Goal: Navigation & Orientation: Find specific page/section

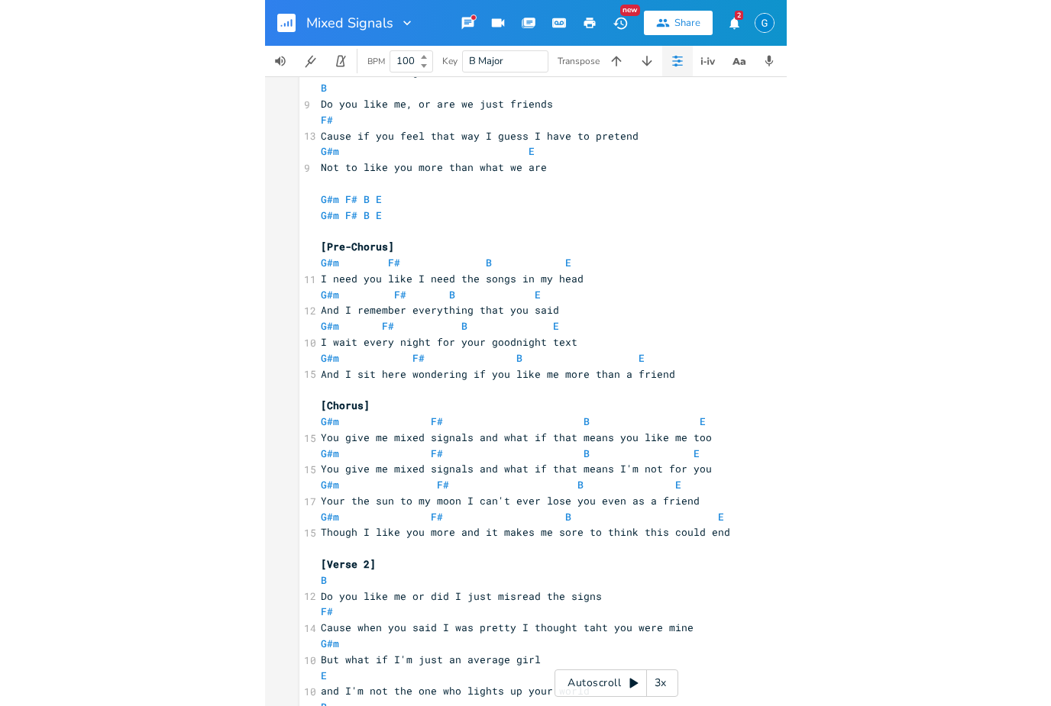
scroll to position [9, 0]
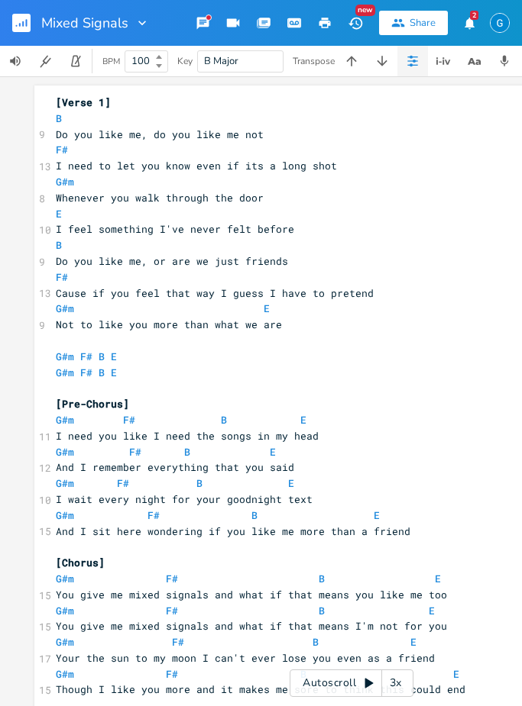
scroll to position [9, 0]
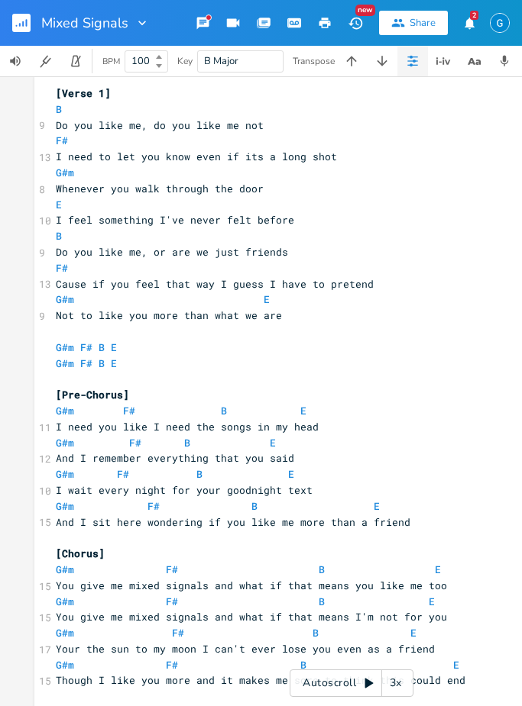
click at [22, 33] on button "button" at bounding box center [27, 23] width 31 height 37
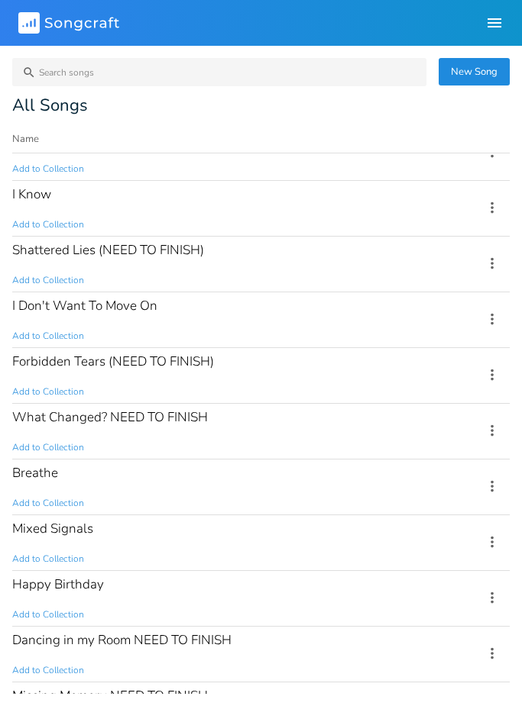
scroll to position [92, 0]
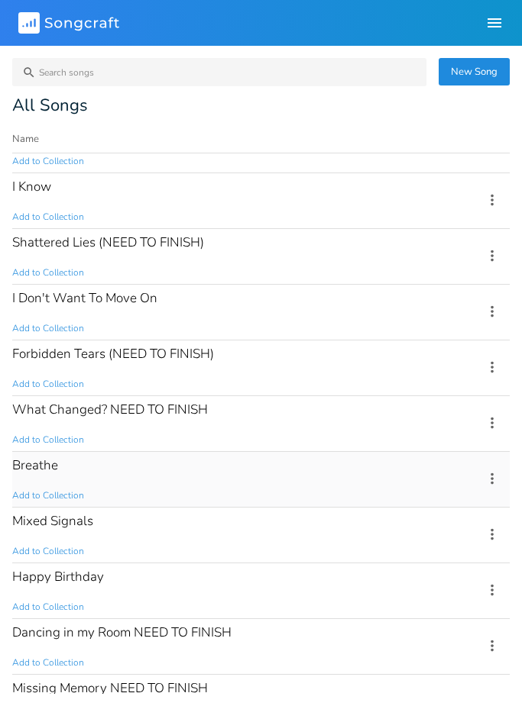
click at [225, 474] on div "Breathe Add to Collection" at bounding box center [238, 479] width 453 height 55
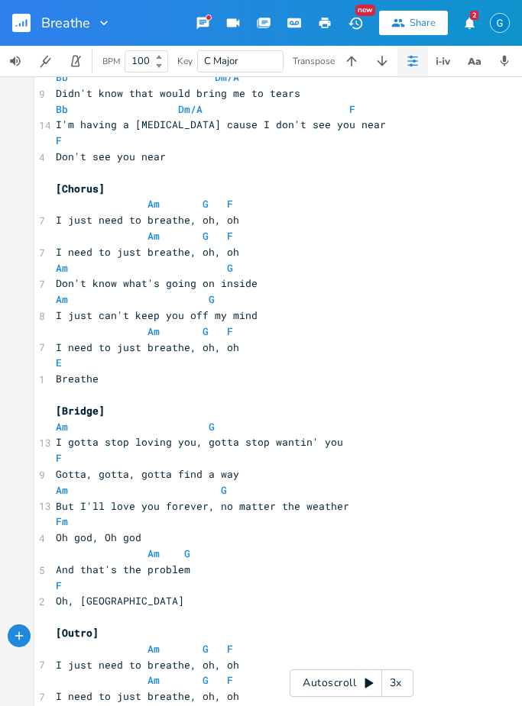
scroll to position [647, 0]
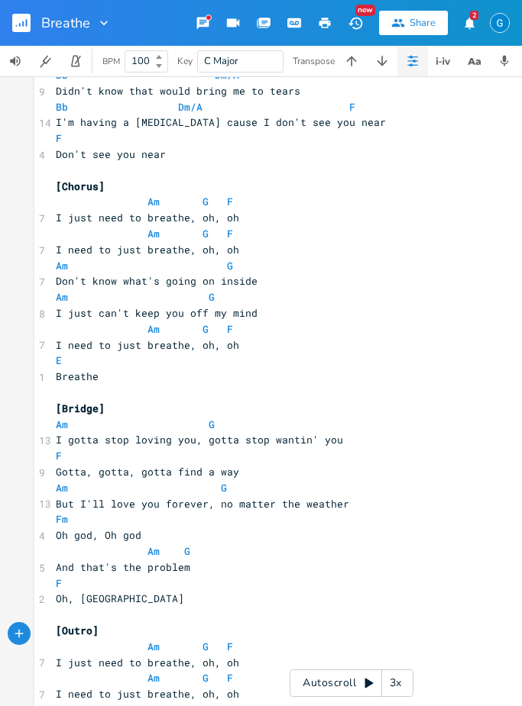
click at [13, 23] on rect "button" at bounding box center [21, 23] width 18 height 18
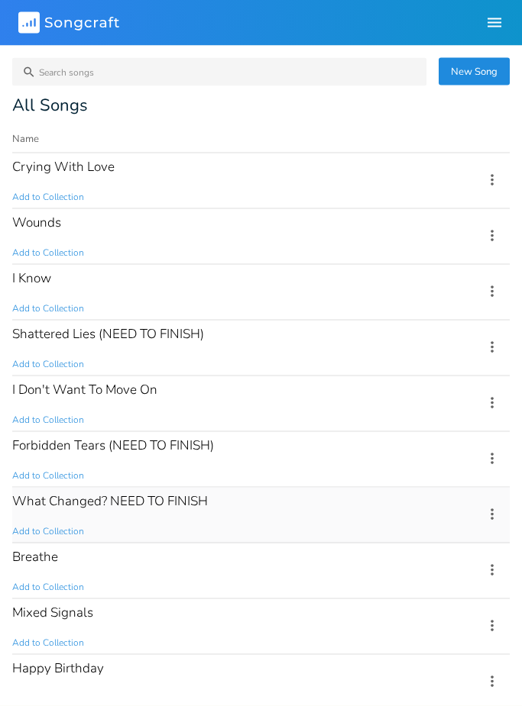
click at [179, 505] on div "What Changed? NEED TO FINISH" at bounding box center [110, 501] width 196 height 13
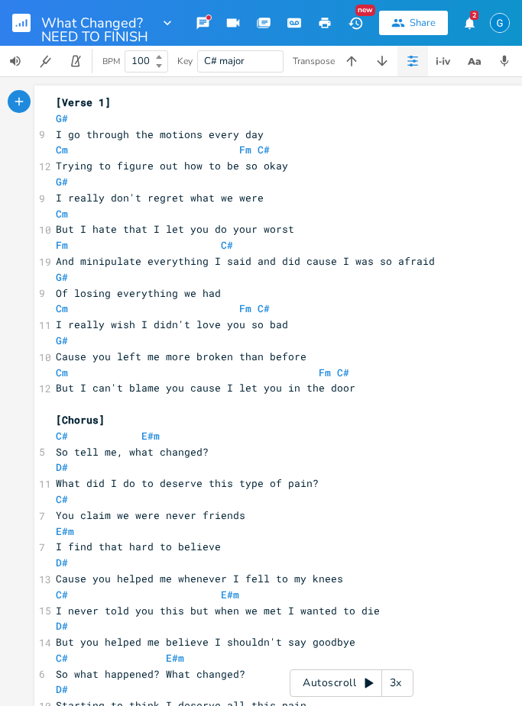
click at [26, 31] on rect "button" at bounding box center [21, 23] width 18 height 18
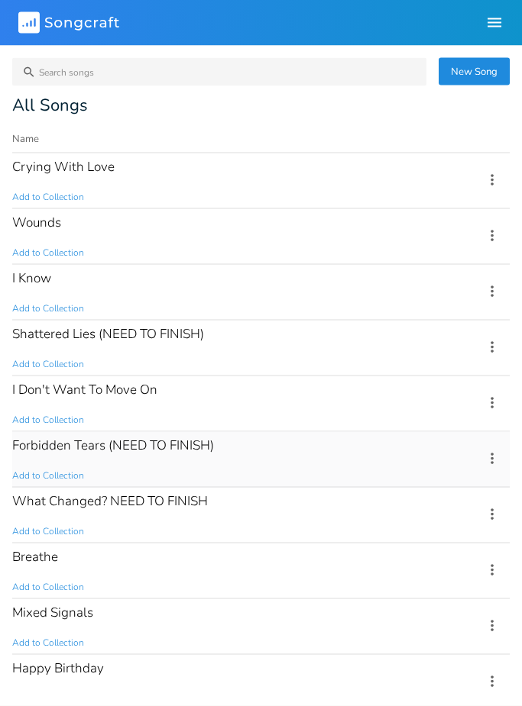
click at [184, 464] on div "Forbidden Tears (NEED TO FINISH) Add to Collection" at bounding box center [238, 459] width 453 height 55
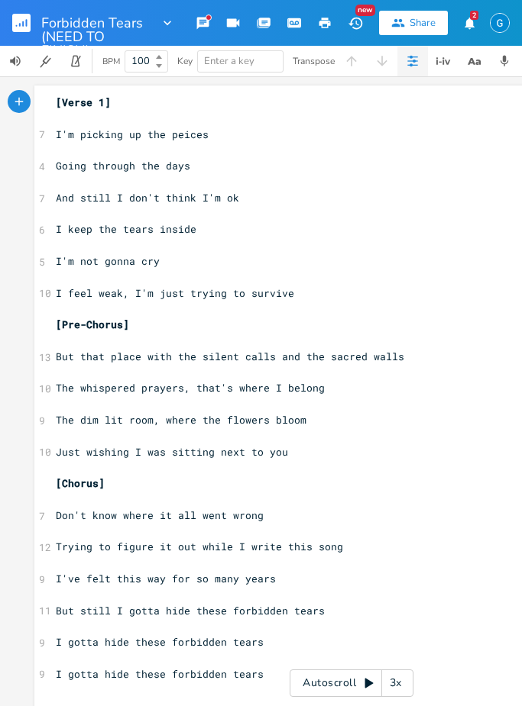
click at [37, 17] on button "button" at bounding box center [27, 23] width 31 height 37
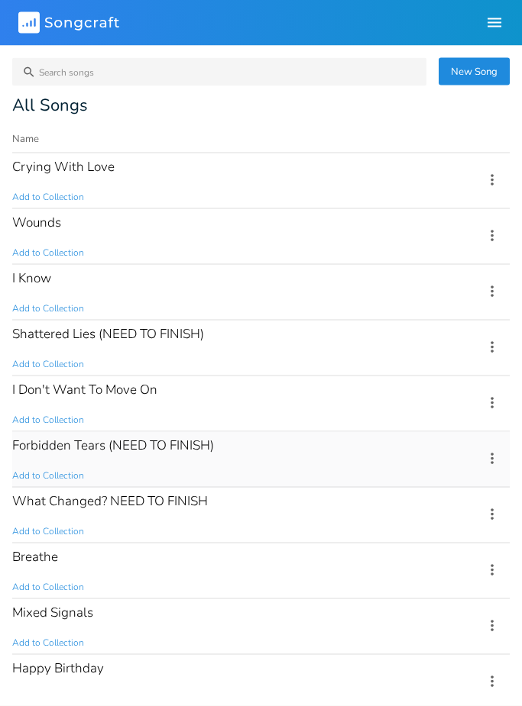
click at [76, 452] on div "Forbidden Tears (NEED TO FINISH)" at bounding box center [113, 445] width 202 height 13
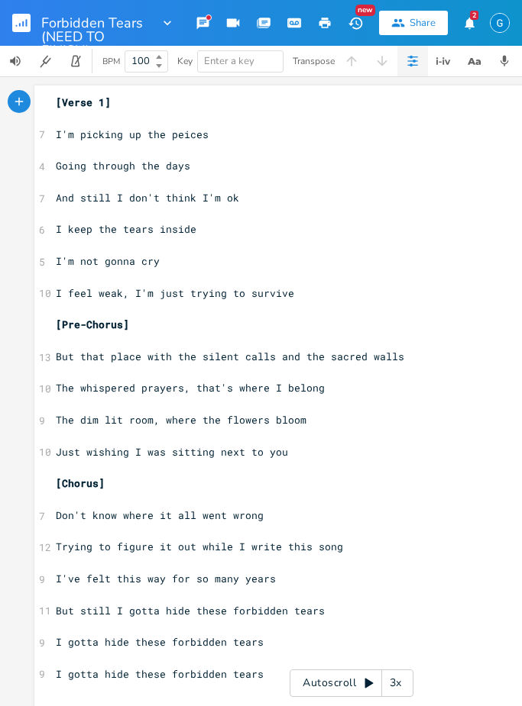
scroll to position [48, 0]
click at [18, 33] on button "button" at bounding box center [27, 23] width 31 height 37
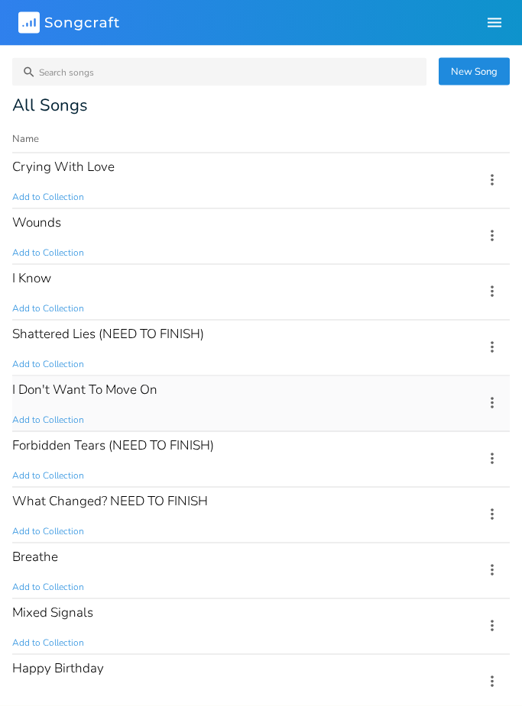
click at [235, 400] on div "I Don't Want To Move On Add to Collection" at bounding box center [238, 404] width 453 height 55
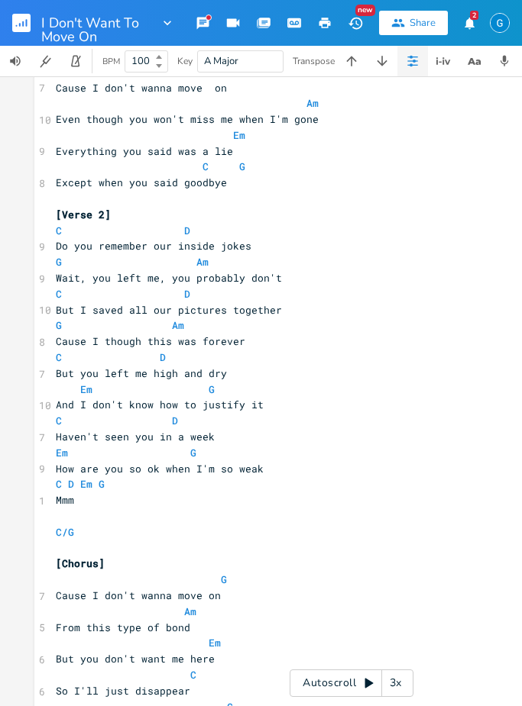
scroll to position [525, 0]
